Goal: Task Accomplishment & Management: Complete application form

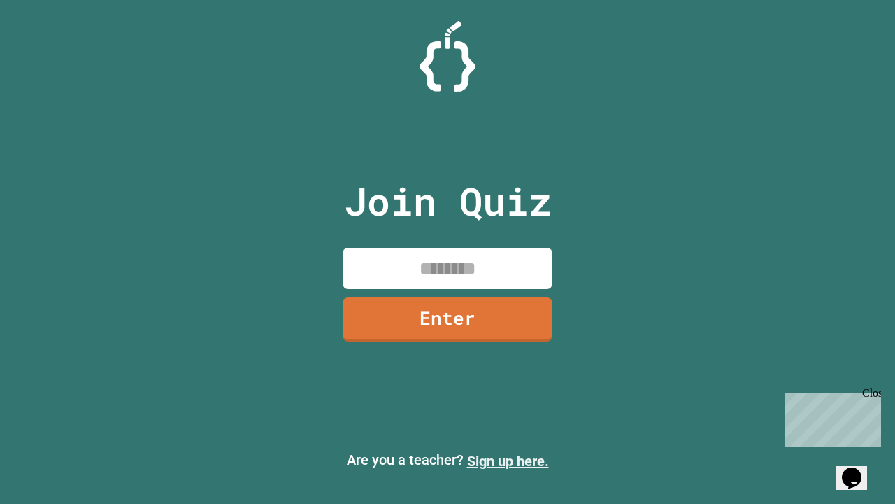
click at [508, 461] on link "Sign up here." at bounding box center [508, 460] width 82 height 17
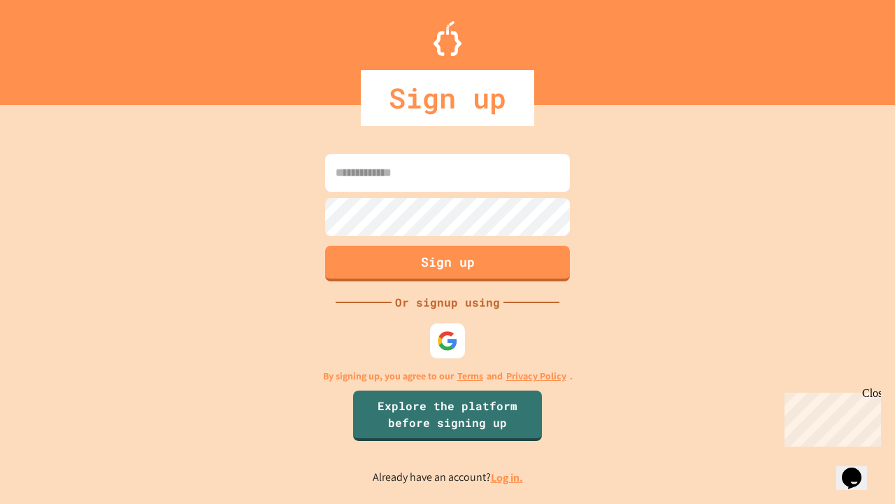
click at [508, 477] on link "Log in." at bounding box center [507, 477] width 32 height 15
